Goal: Find specific page/section: Find specific page/section

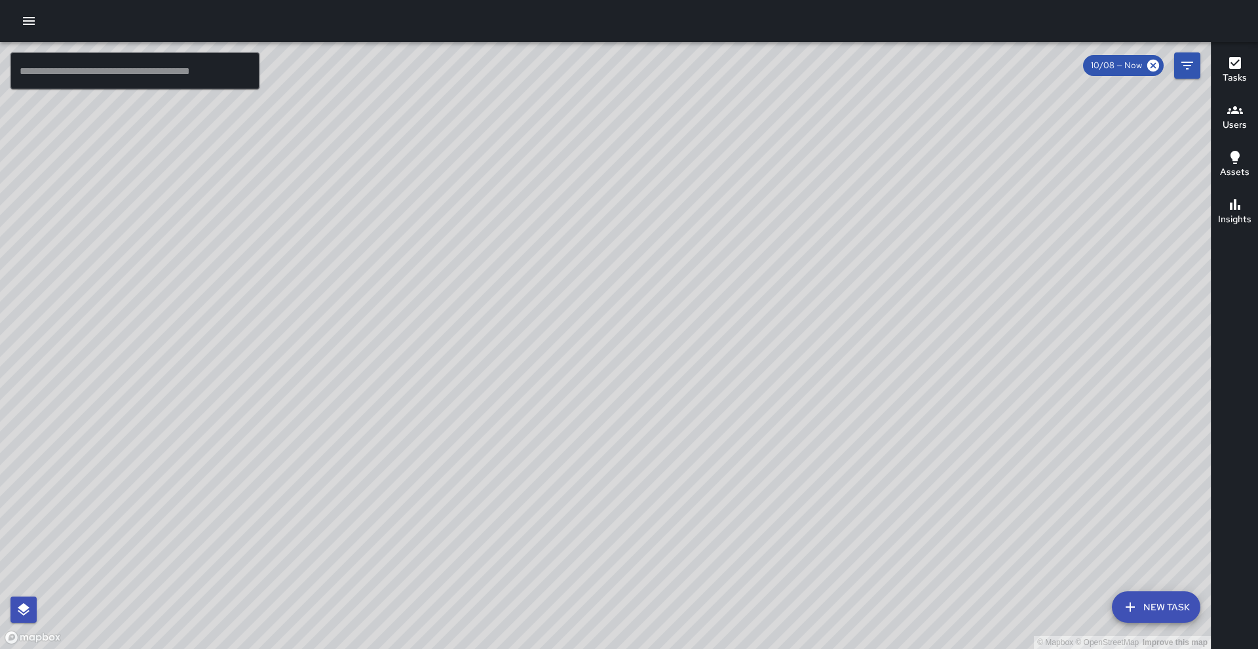
drag, startPoint x: 574, startPoint y: 345, endPoint x: 731, endPoint y: 173, distance: 232.3
click at [731, 173] on div "© Mapbox © OpenStreetMap Improve this map" at bounding box center [605, 345] width 1211 height 607
drag, startPoint x: 502, startPoint y: 348, endPoint x: 345, endPoint y: 457, distance: 191.0
click at [345, 457] on div "© Mapbox © OpenStreetMap Improve this map" at bounding box center [605, 345] width 1211 height 607
drag, startPoint x: 496, startPoint y: 328, endPoint x: 434, endPoint y: 418, distance: 109.4
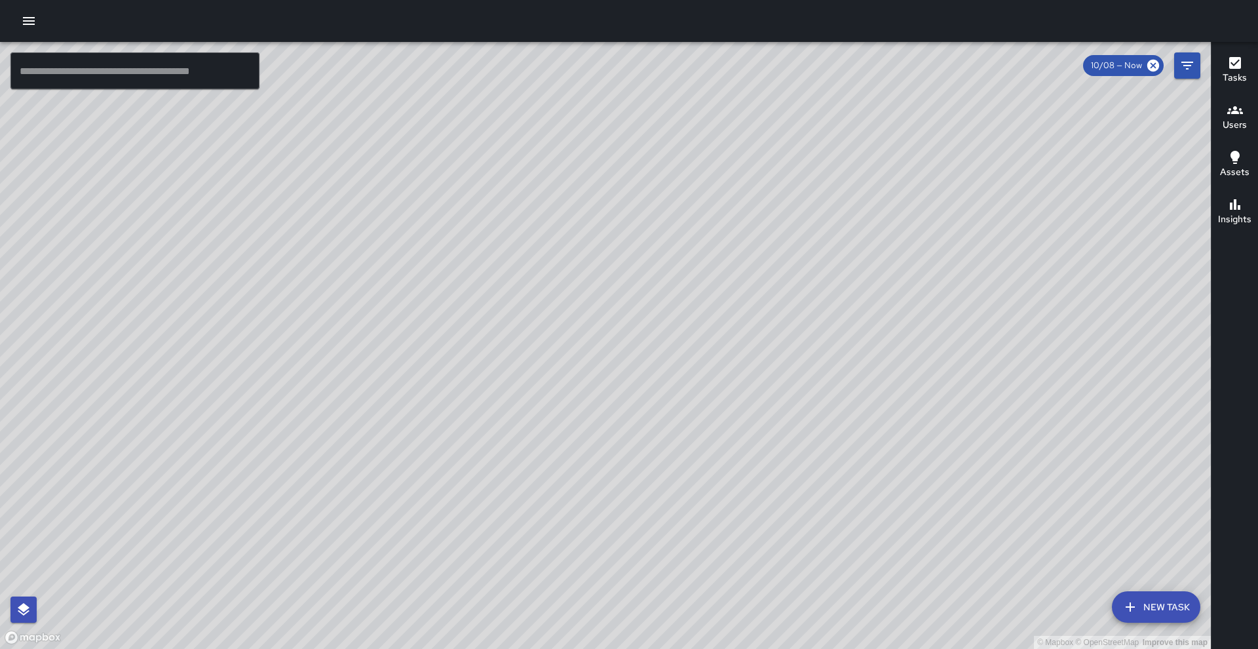
click at [434, 418] on div "© Mapbox © OpenStreetMap Improve this map" at bounding box center [605, 345] width 1211 height 607
click at [31, 20] on icon "button" at bounding box center [29, 21] width 16 height 16
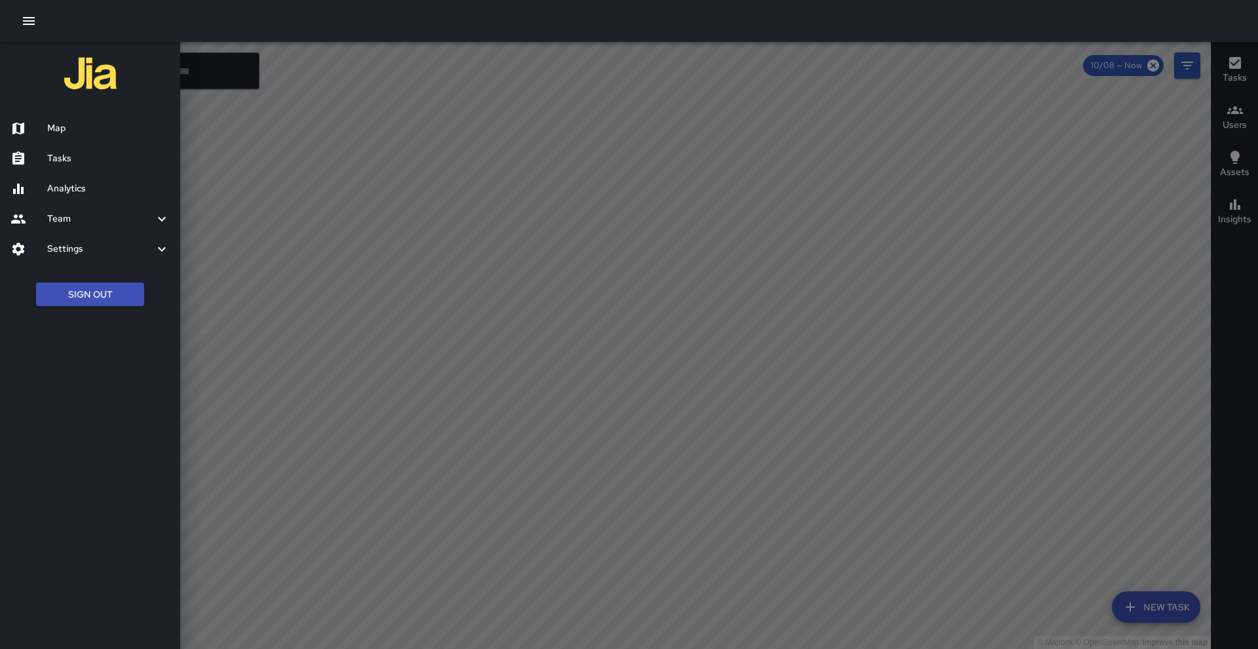
click at [79, 186] on h6 "Analytics" at bounding box center [108, 188] width 123 height 14
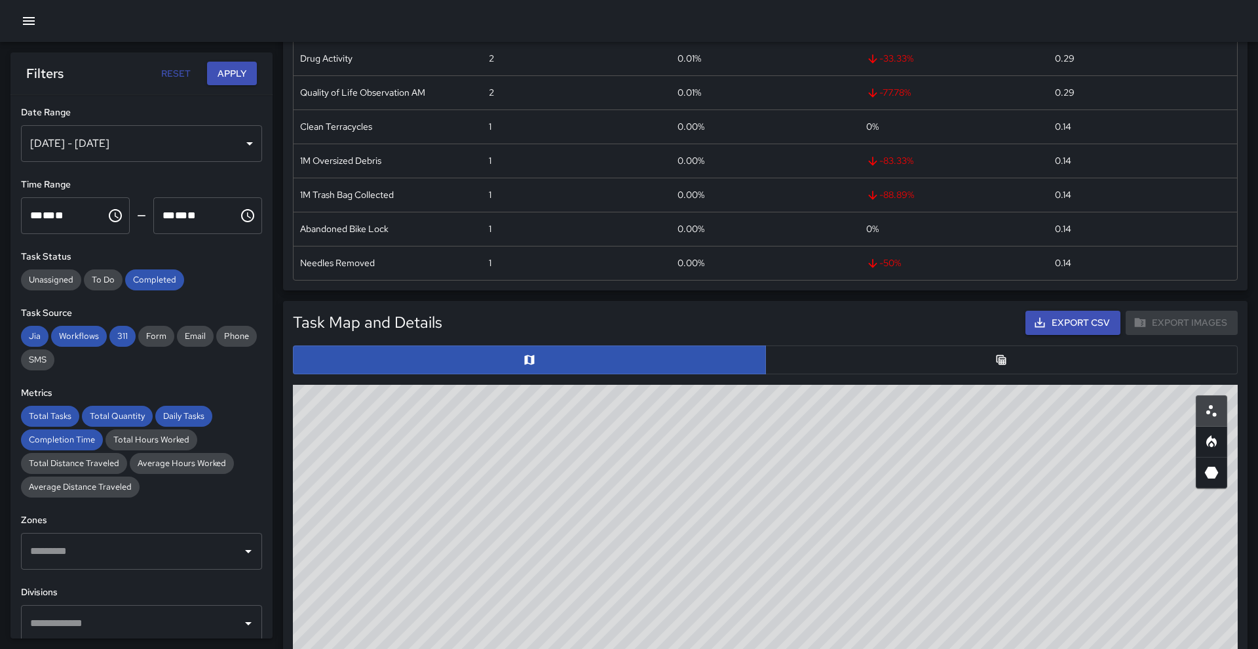
drag, startPoint x: 643, startPoint y: 522, endPoint x: 512, endPoint y: 506, distance: 132.5
click at [512, 506] on div "© Mapbox © OpenStreetMap Improve this map" at bounding box center [765, 647] width 945 height 524
